Goal: Task Accomplishment & Management: Manage account settings

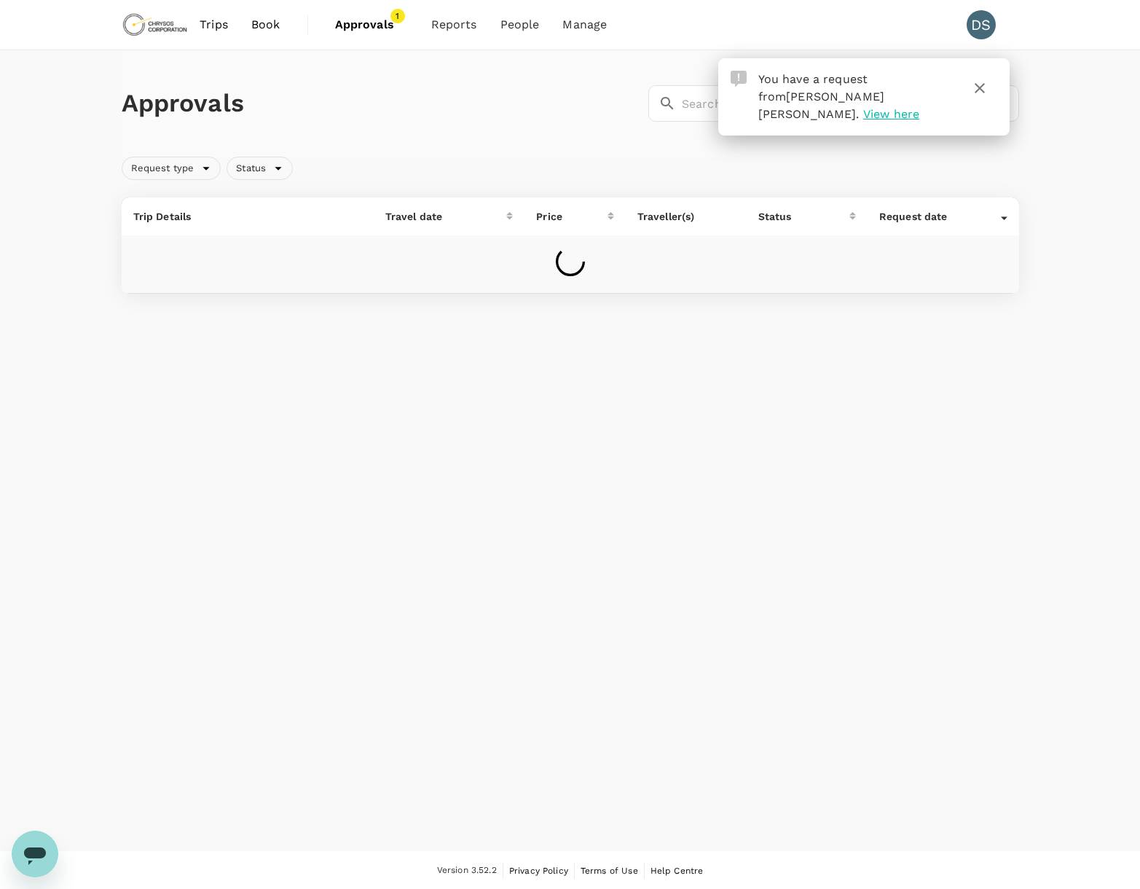
click at [906, 107] on span "View here" at bounding box center [891, 114] width 56 height 14
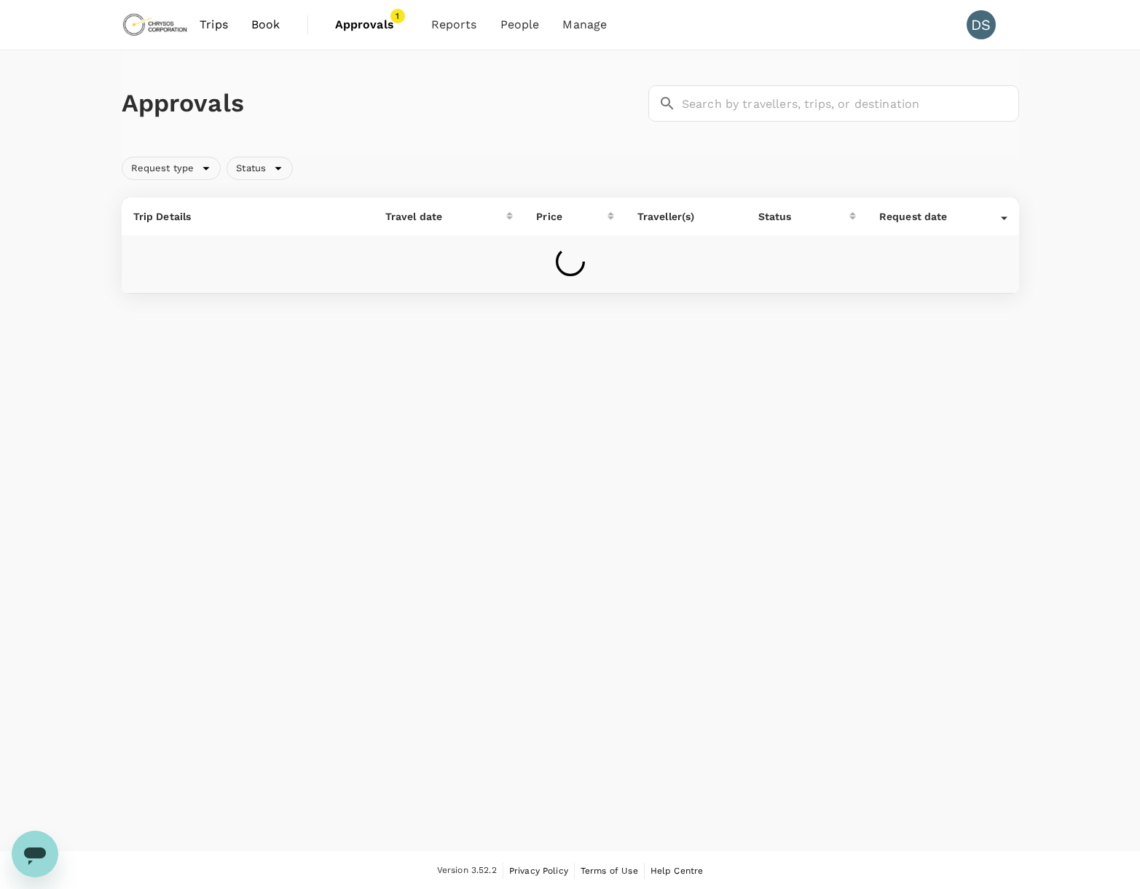
click at [352, 31] on span "Approvals" at bounding box center [371, 24] width 73 height 17
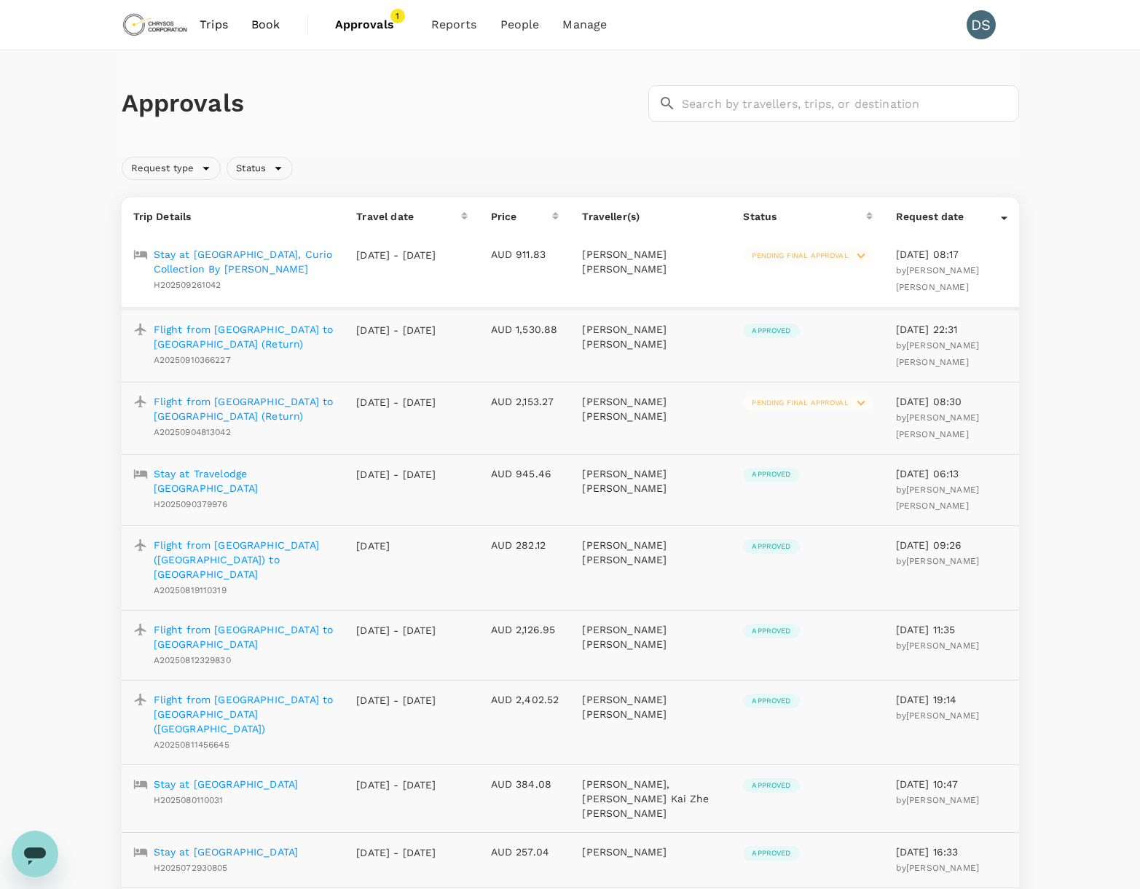
click at [245, 254] on p "Stay at [GEOGRAPHIC_DATA], Curio Collection By [PERSON_NAME]" at bounding box center [244, 261] width 180 height 29
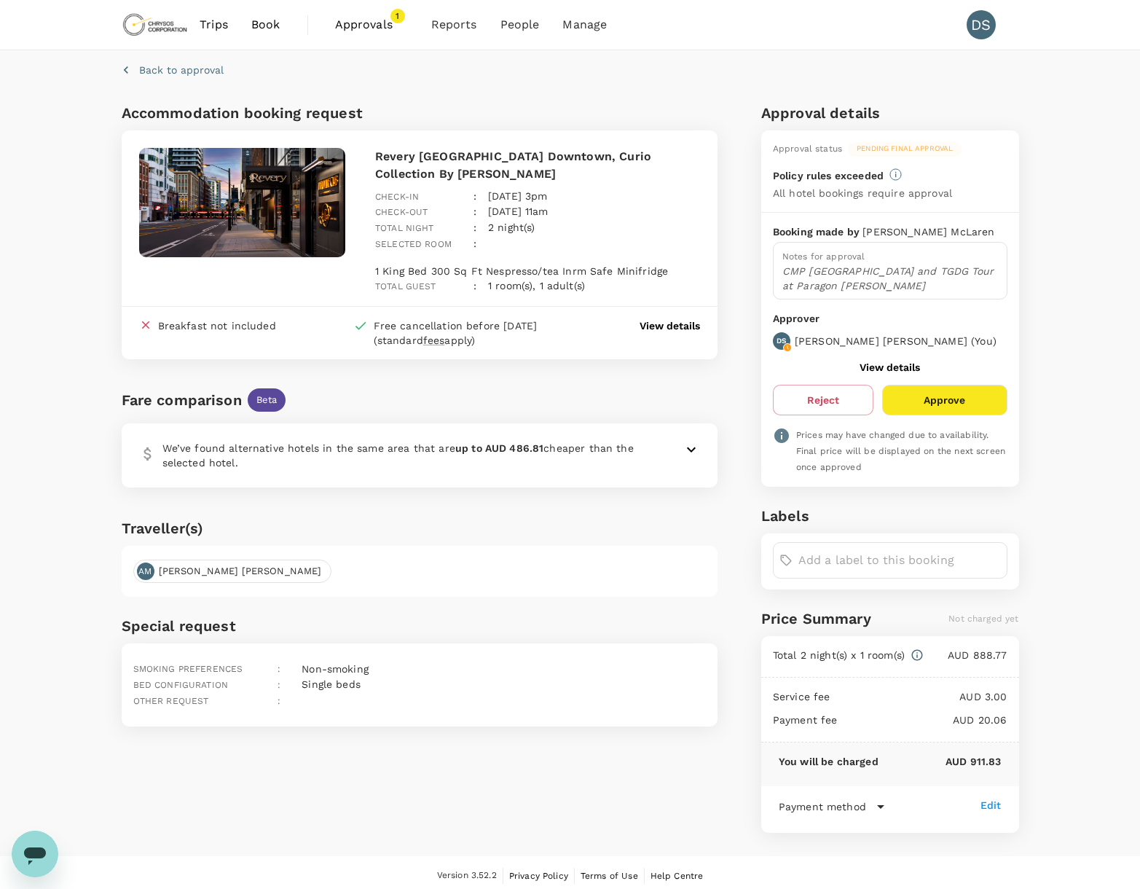
click at [952, 393] on button "Approve" at bounding box center [944, 400] width 125 height 31
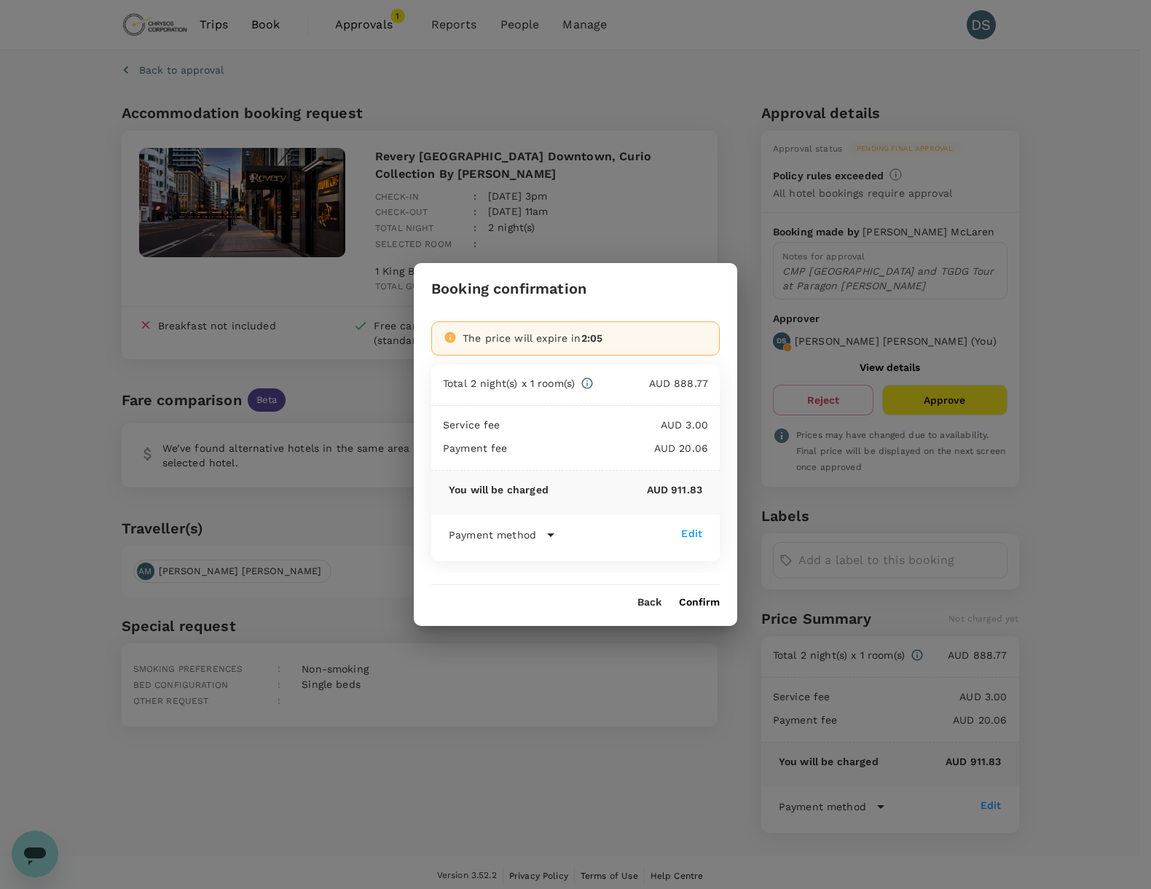
click at [704, 595] on div "Back Confirm" at bounding box center [576, 596] width 324 height 23
click at [702, 598] on button "Confirm" at bounding box center [699, 603] width 41 height 12
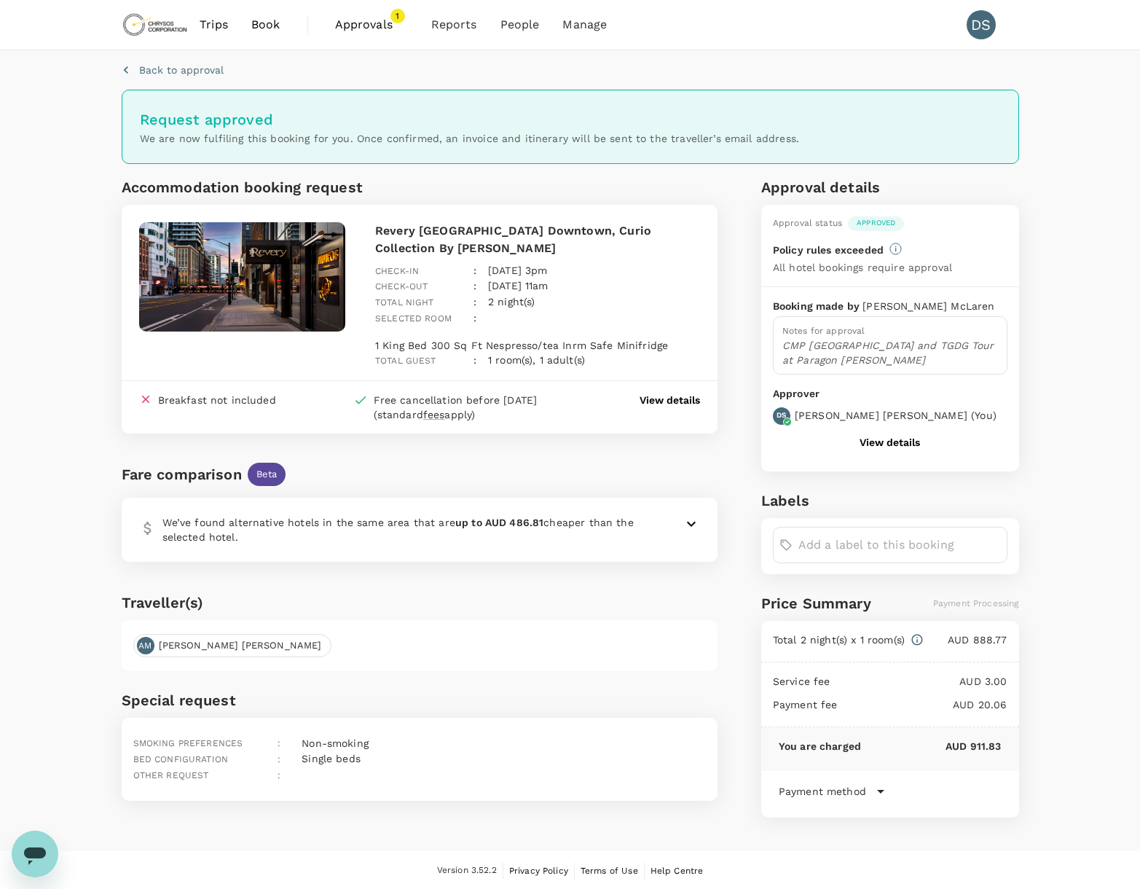
click at [377, 26] on span "Approvals" at bounding box center [371, 24] width 73 height 17
